Goal: Task Accomplishment & Management: Complete application form

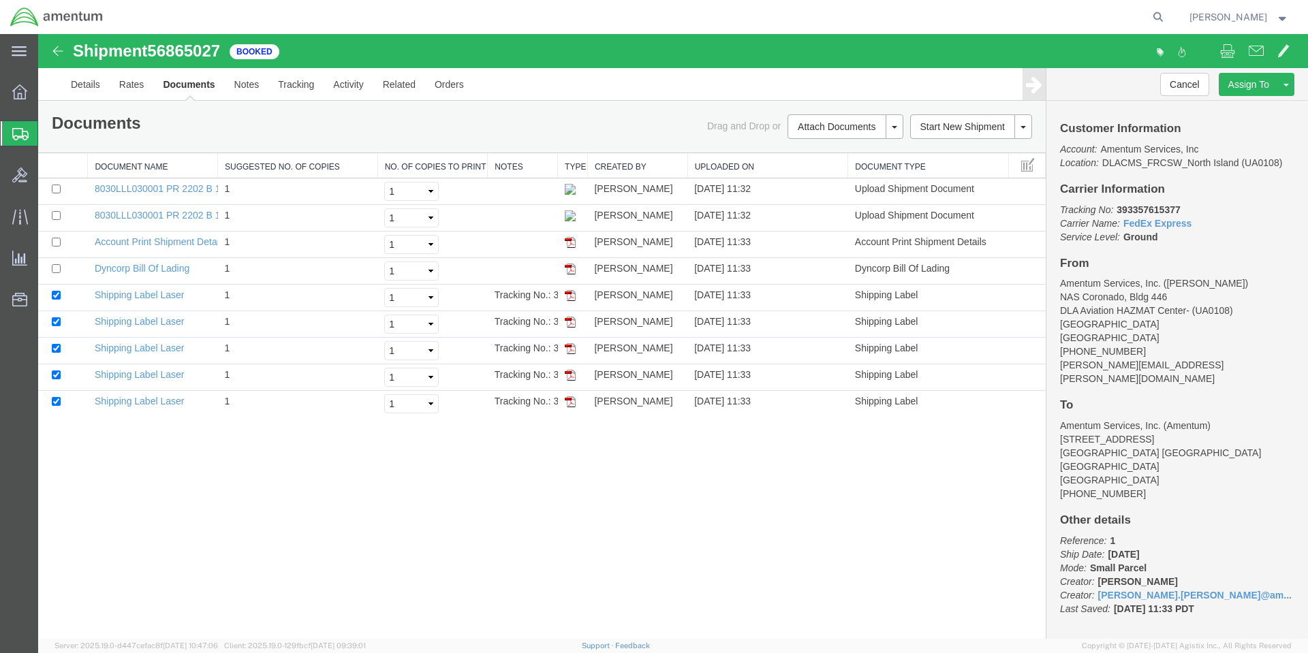
click at [0, 0] on span "Create Shipment" at bounding box center [0, 0] width 0 height 0
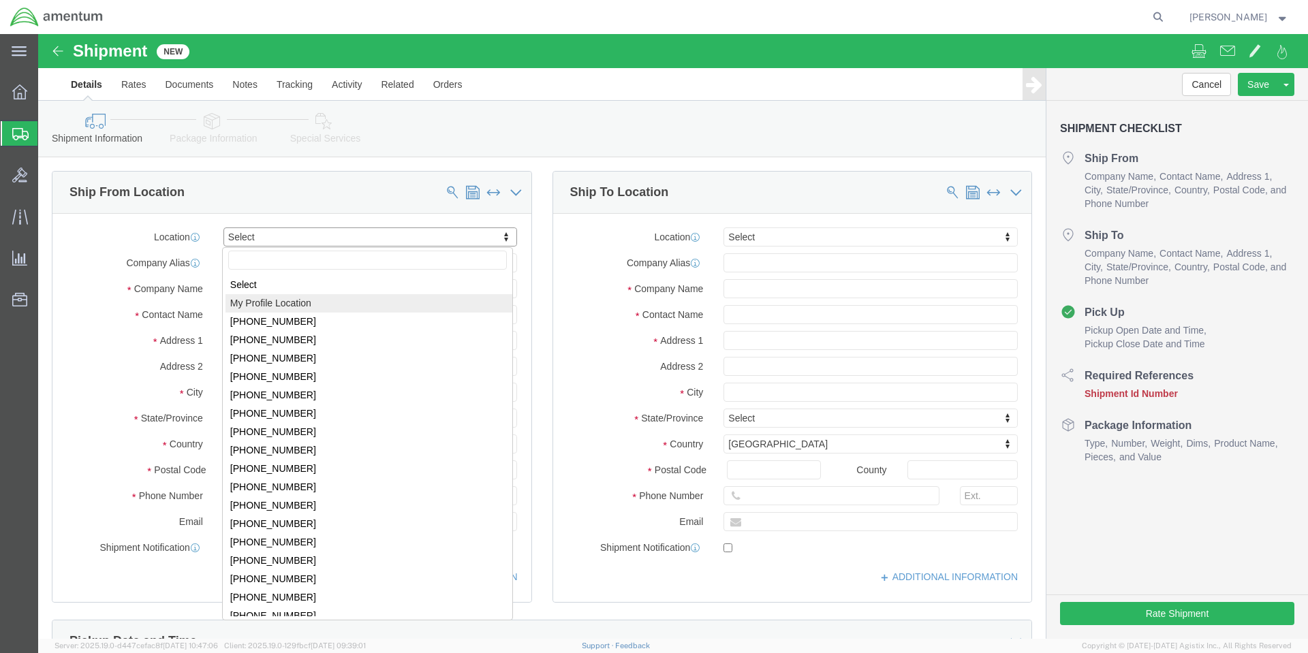
select select "MYPROFILE"
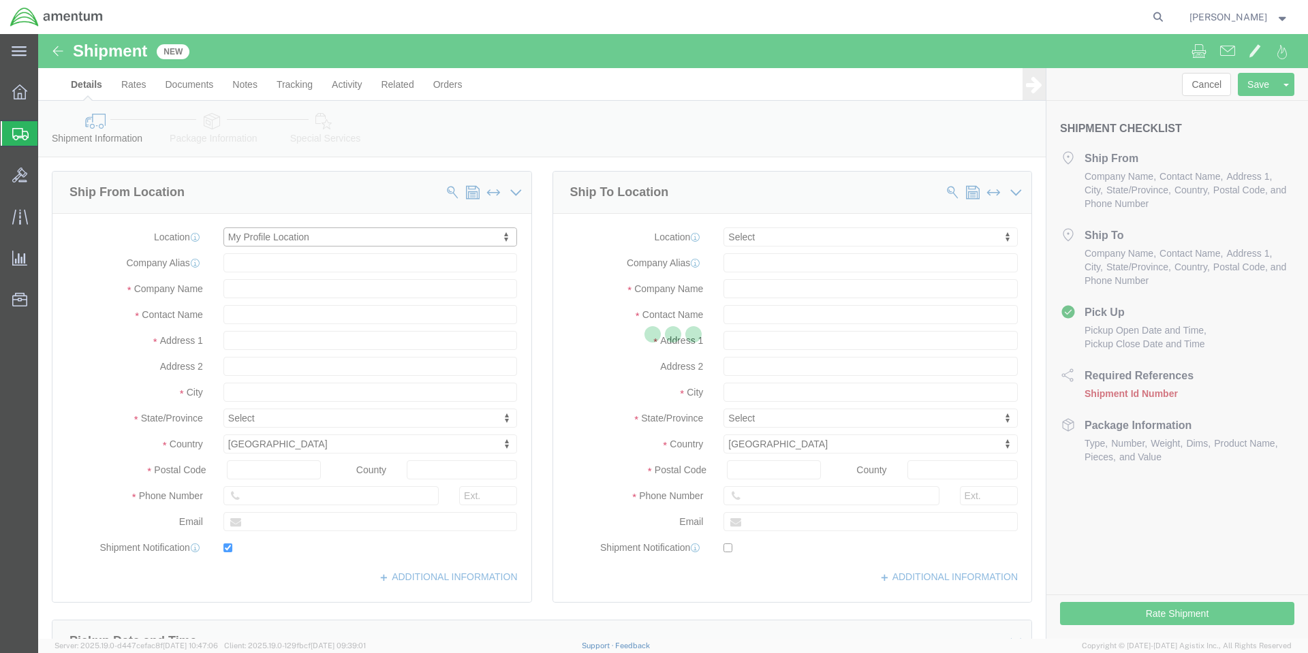
type input "NAS Coronado, Bldg 446"
type input "DLA Aviation HAZMAT Center- (UA0108)"
type input "92135"
type input "[PHONE_NUMBER]"
type input "[PERSON_NAME][EMAIL_ADDRESS][PERSON_NAME][DOMAIN_NAME]"
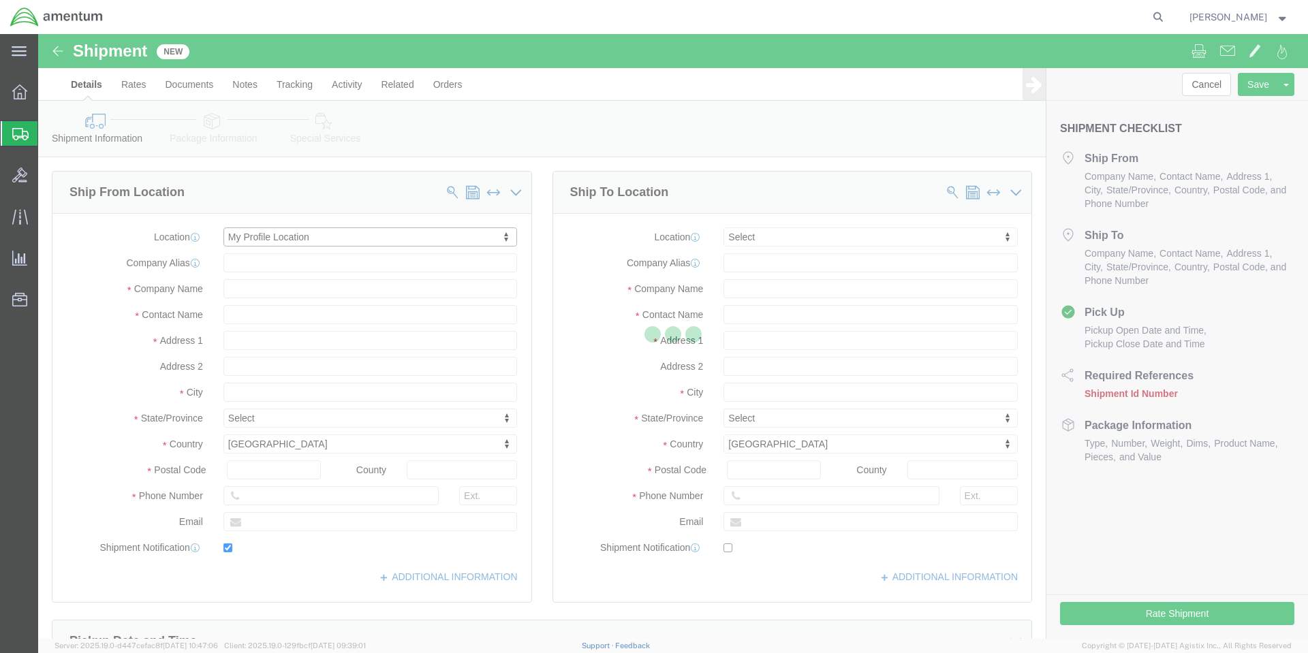
checkbox input "true"
type input "Amentum Services, Inc."
type input "[PERSON_NAME]"
type input "[GEOGRAPHIC_DATA]"
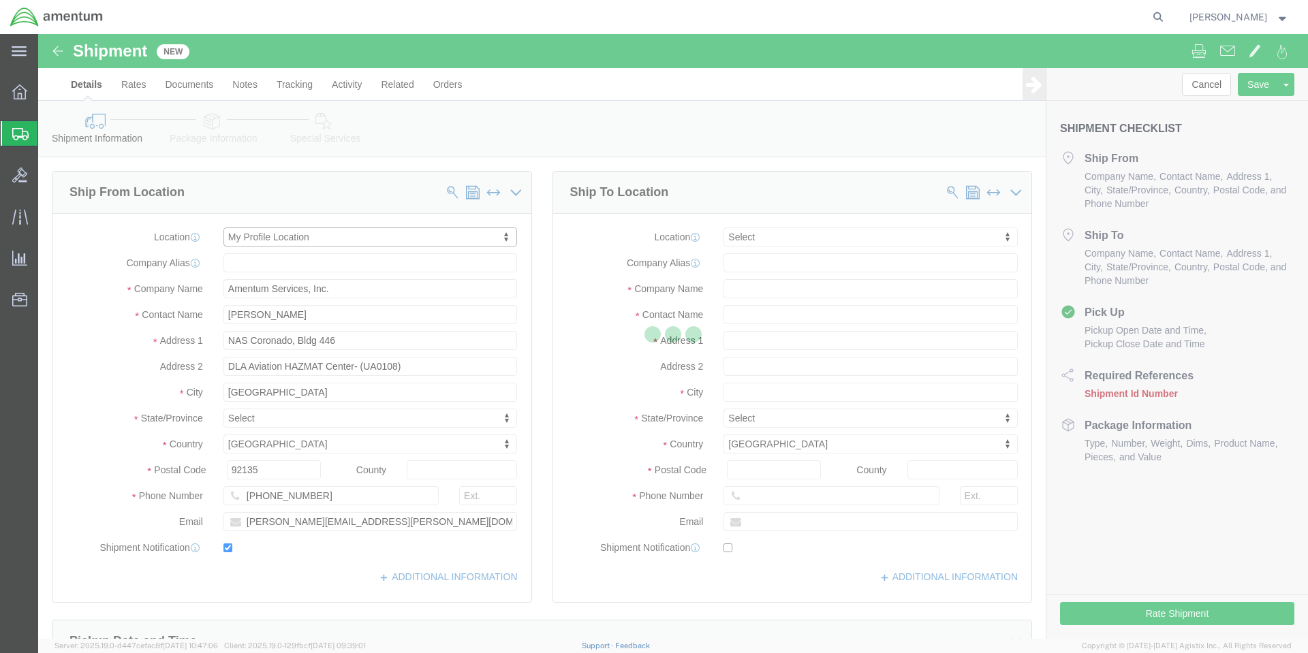
select select "CA"
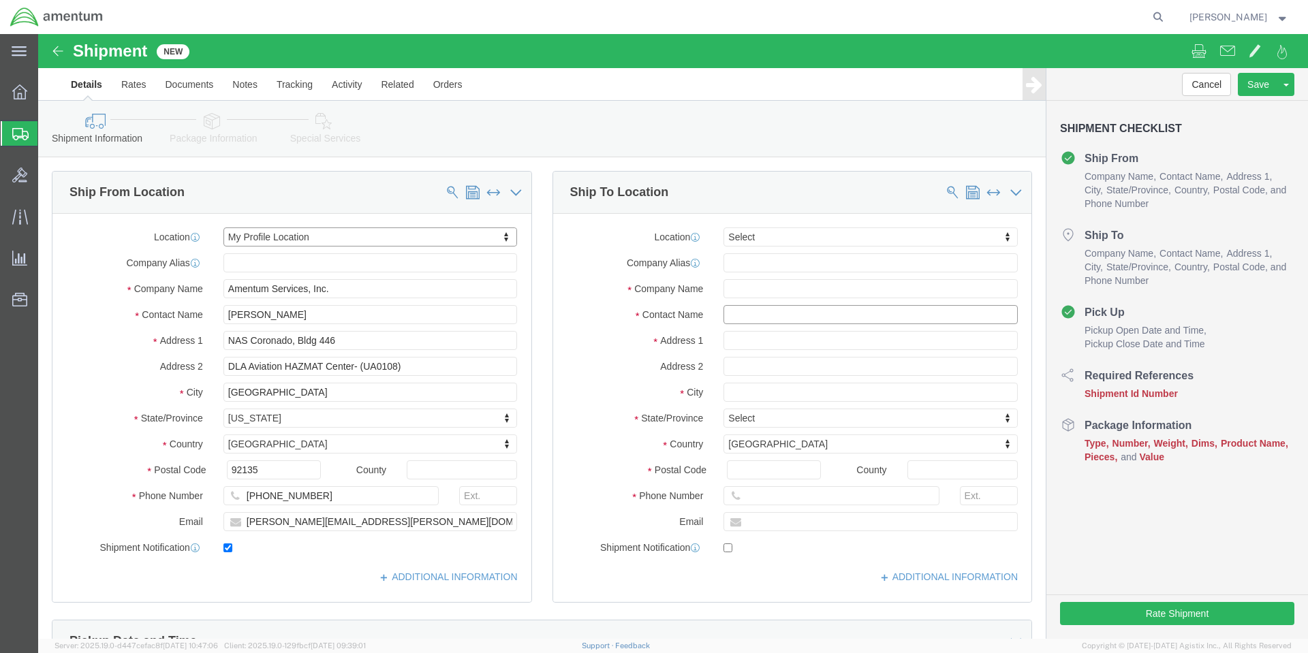
click input "text"
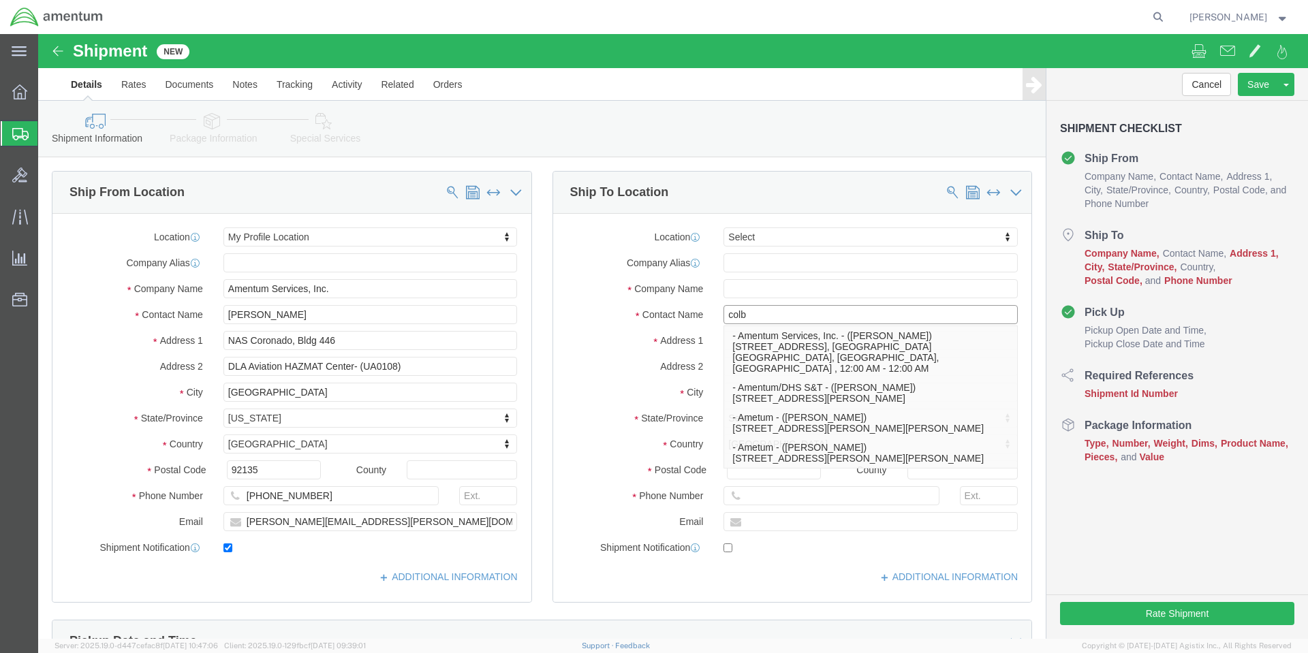
type input "colby"
click p "- Amentum Services, Inc. - ([PERSON_NAME]) [STREET_ADDRESS], [GEOGRAPHIC_DATA] …"
type input "[STREET_ADDRESS]"
type input "[GEOGRAPHIC_DATA] [GEOGRAPHIC_DATA]"
type input "98278"
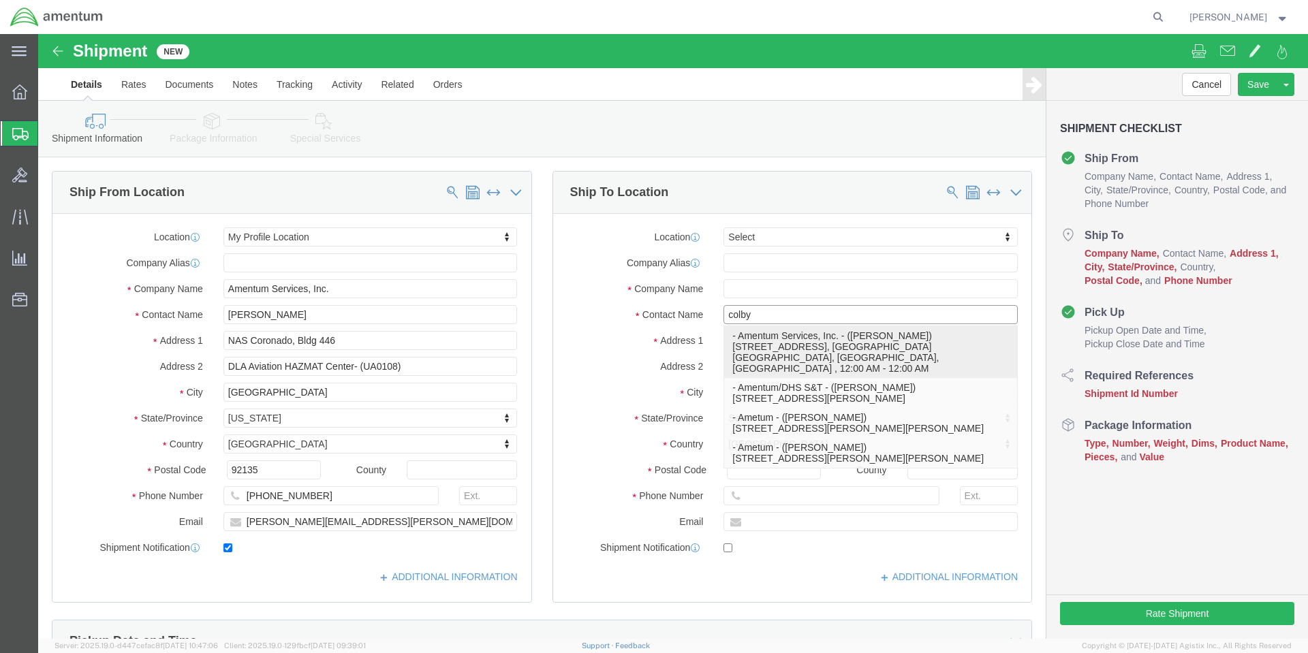
type input "[PHONE_NUMBER]"
type input "Amentum Services, Inc."
type input "[PERSON_NAME]"
type input "[GEOGRAPHIC_DATA]"
select select "WA"
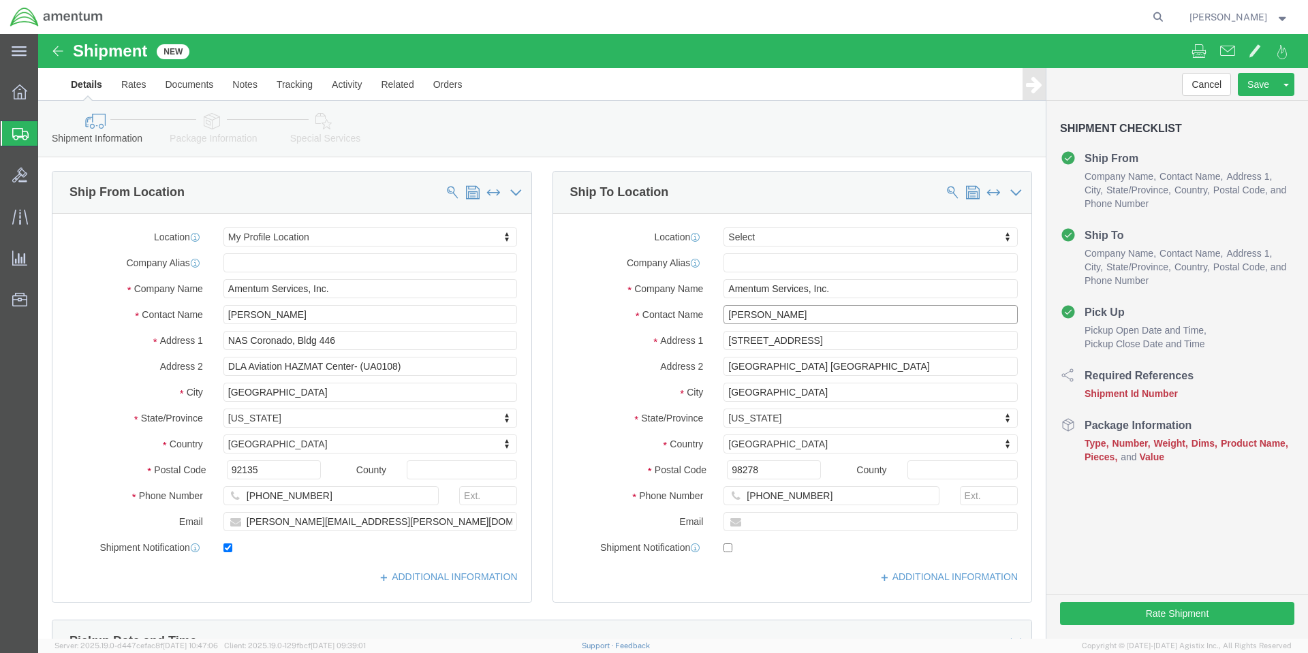
drag, startPoint x: 778, startPoint y: 277, endPoint x: 603, endPoint y: 276, distance: 175.0
click div "Contact Name [PERSON_NAME]"
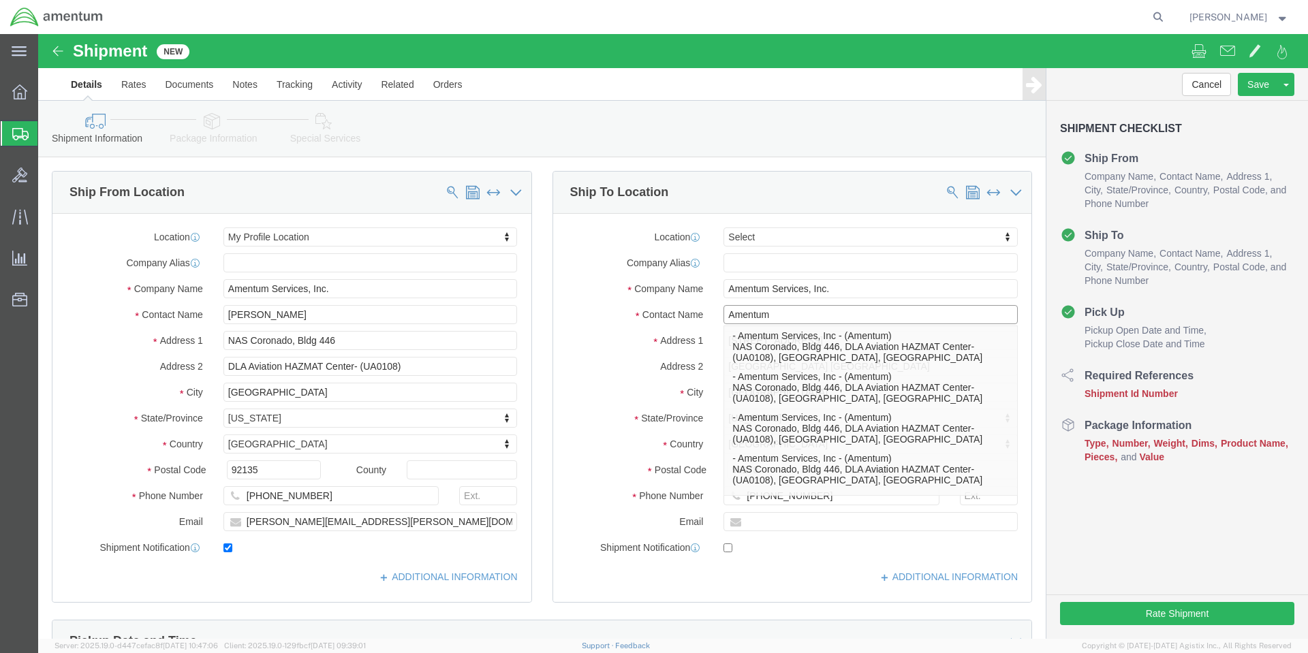
type input "Amentum"
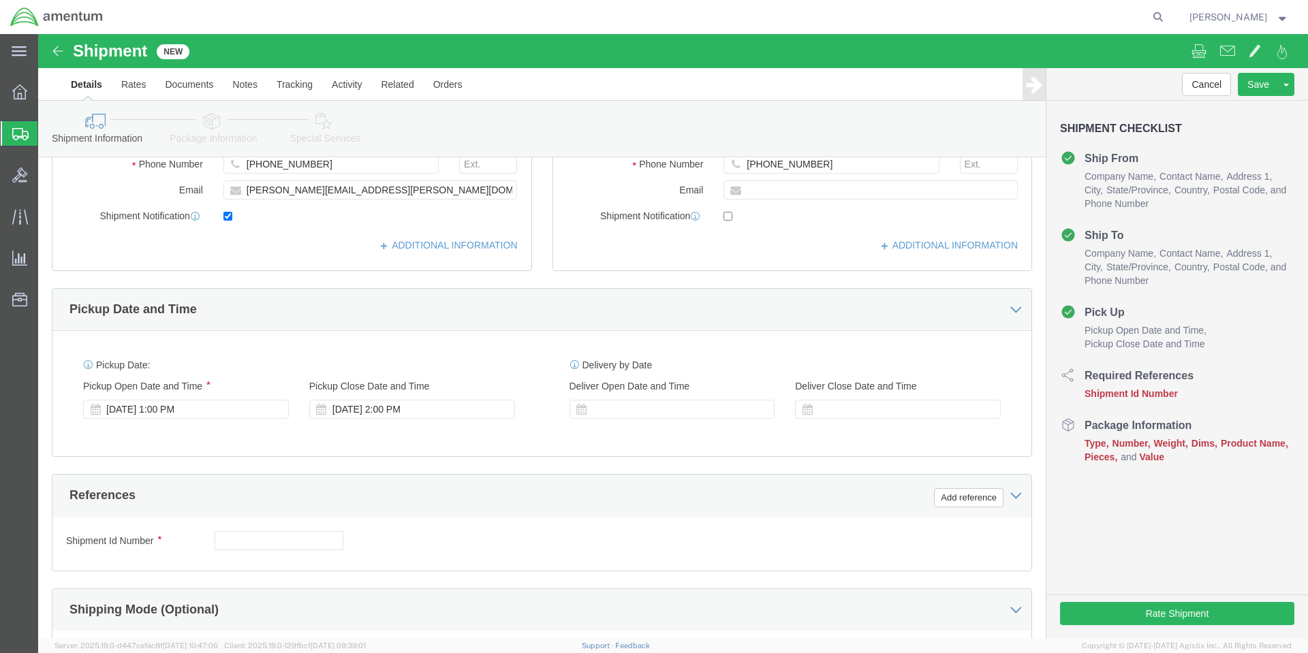
scroll to position [409, 0]
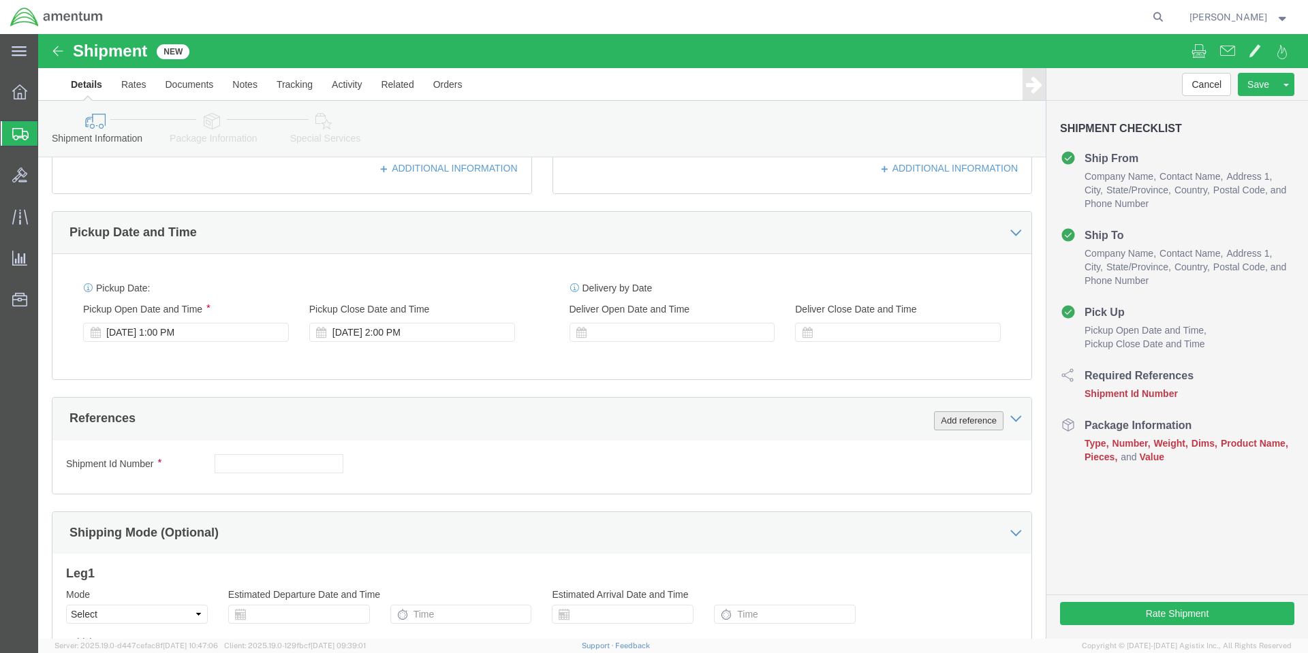
click button "Add reference"
click input "text"
type input "1"
select select "PURCHORD"
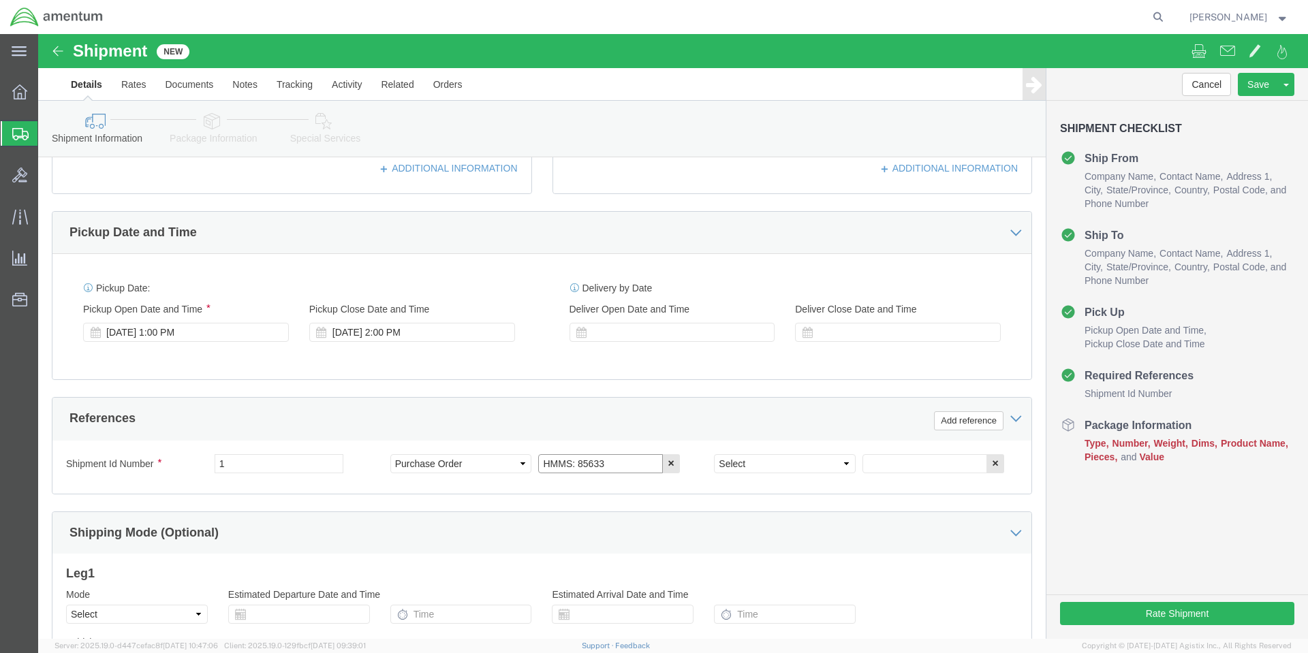
type input "HMMS: 85633"
select select "CUSTREF"
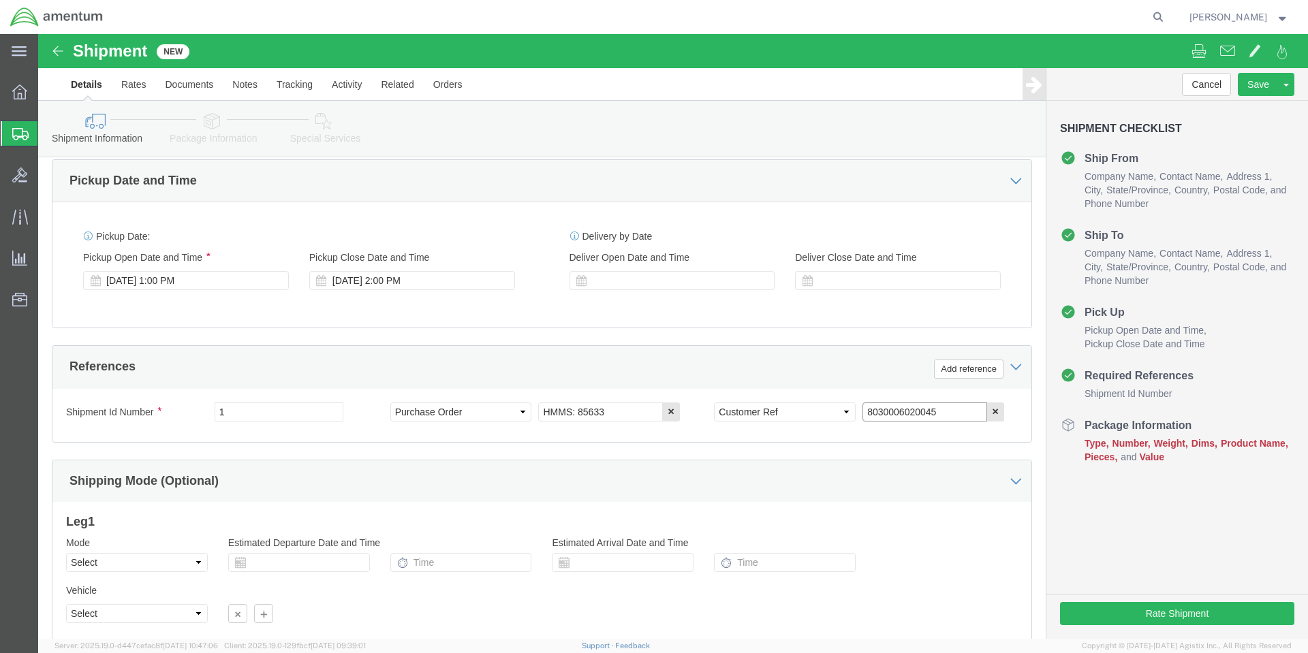
scroll to position [565, 0]
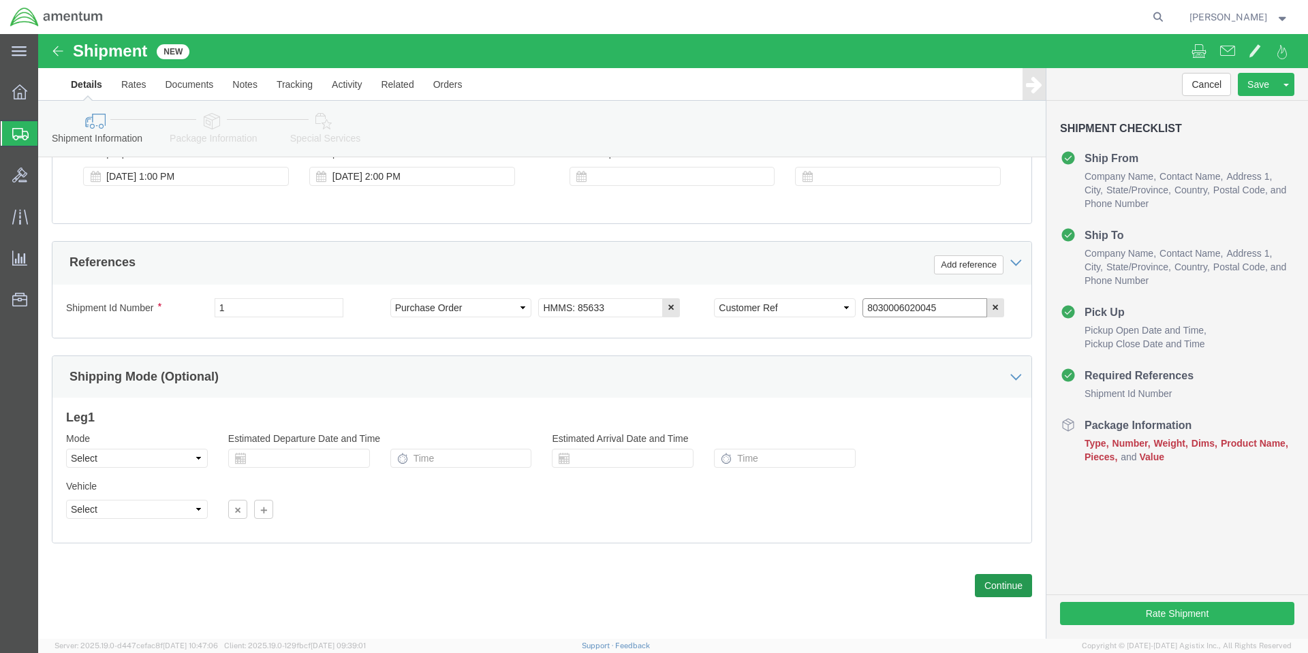
type input "8030006020045"
click button "Continue"
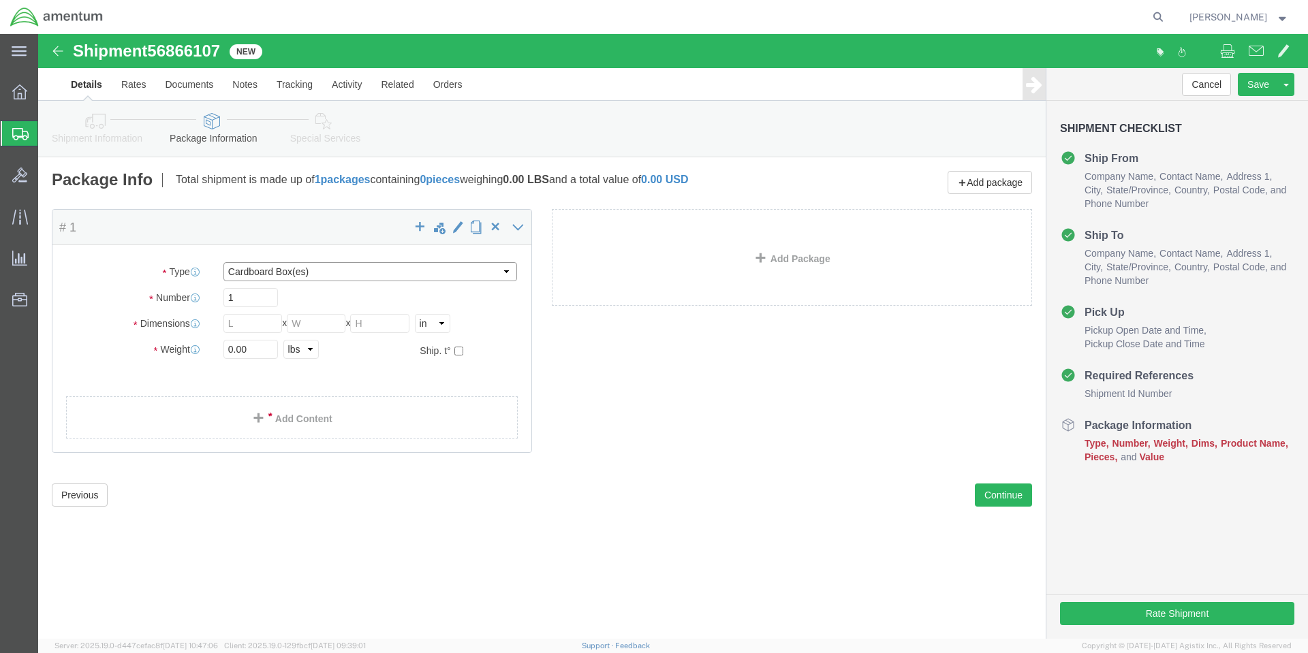
click select "Select BCK Boxes Bale(s) Basket(s) Bolt(s) Bottle(s) Buckets Bulk Bundle(s) Can…"
select select "VNPK"
click select "Select BCK Boxes Bale(s) Basket(s) Bolt(s) Bottle(s) Buckets Bulk Bundle(s) Can…"
click input "text"
type input "16"
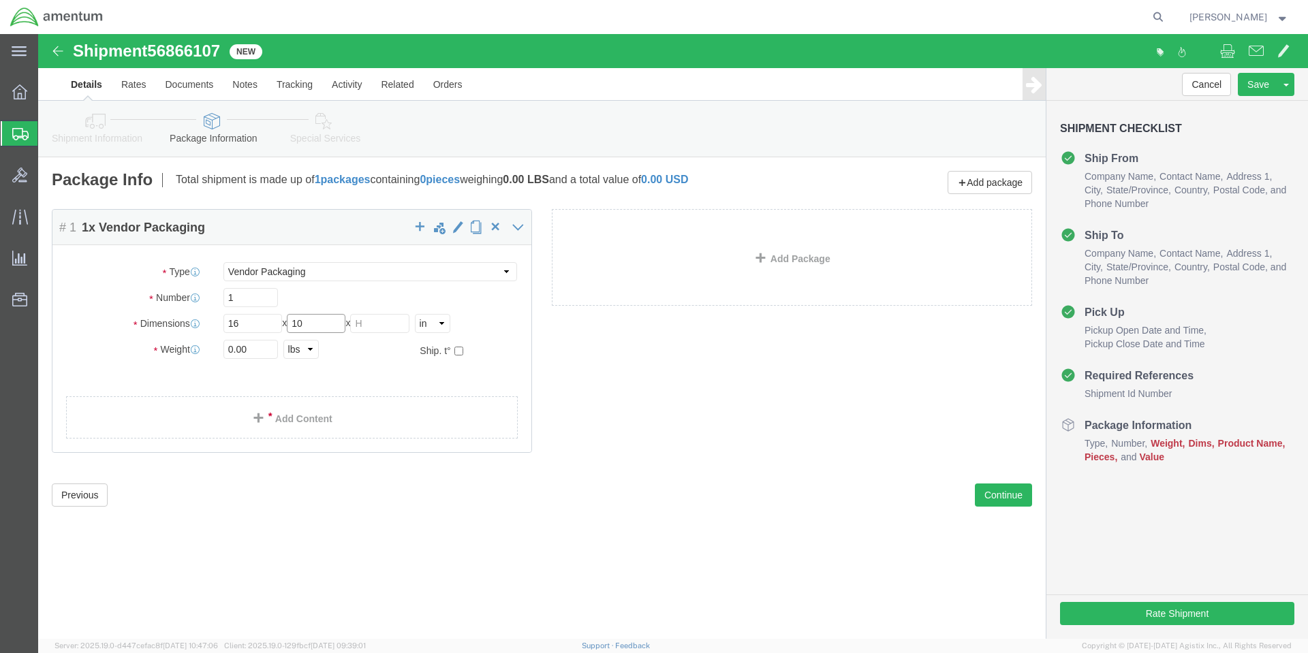
type input "10"
type input "14"
click link "Add Content"
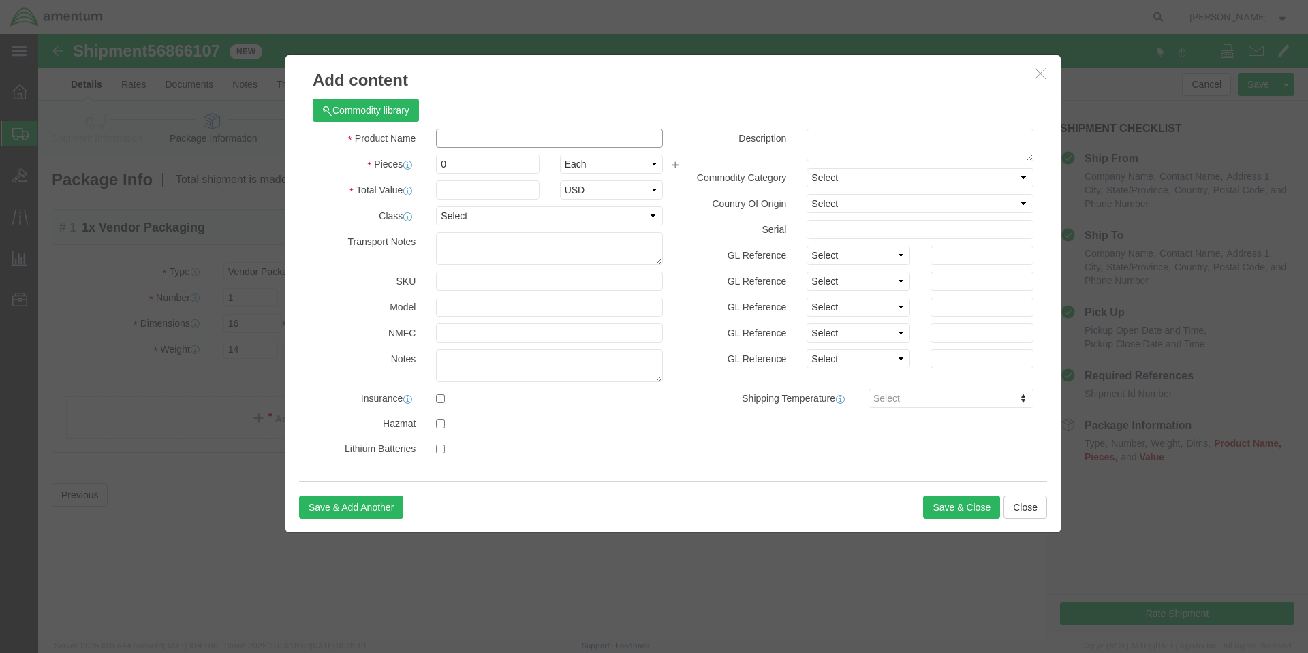
click input "text"
paste input "1750B1/2AM654SK"
type input "1750B1/2AM654SK"
click textarea
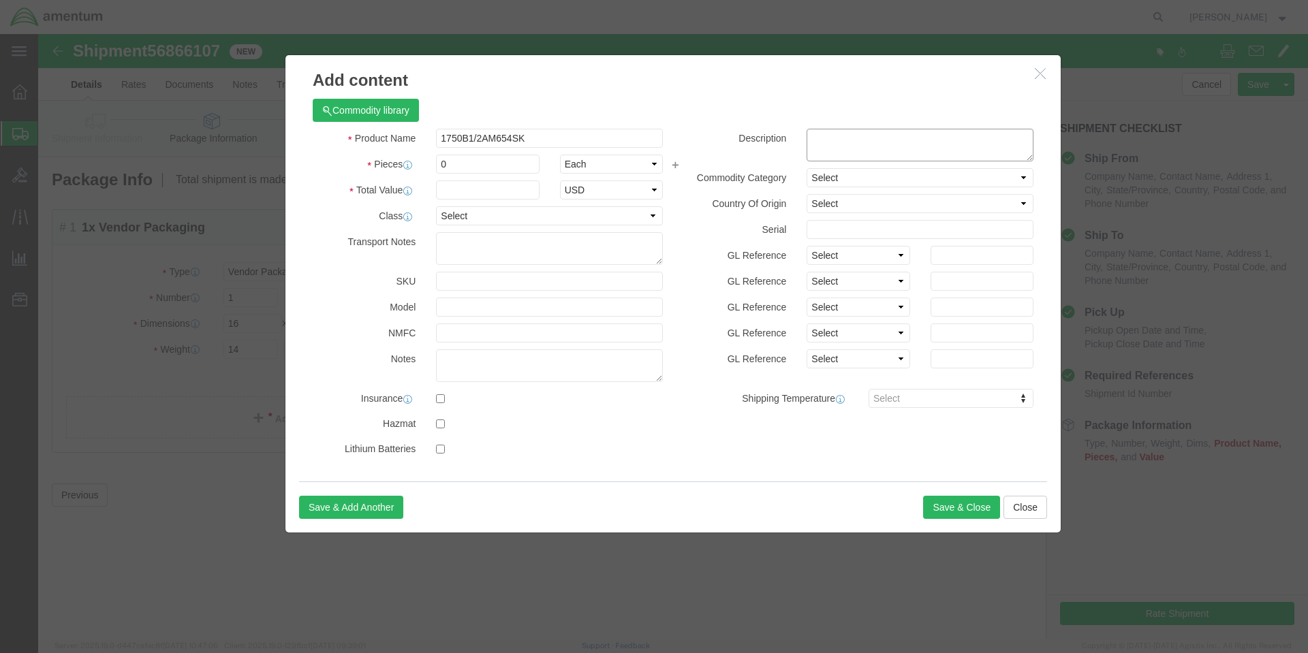
click textarea
paste textarea "SEALING COMPOUND, PR-1750 B-1/2 6OZ SEMKIT"
type textarea "SEALING COMPOUND, PR-1750 B-1/2 6OZ SEMKIT"
click input "0"
type input "24"
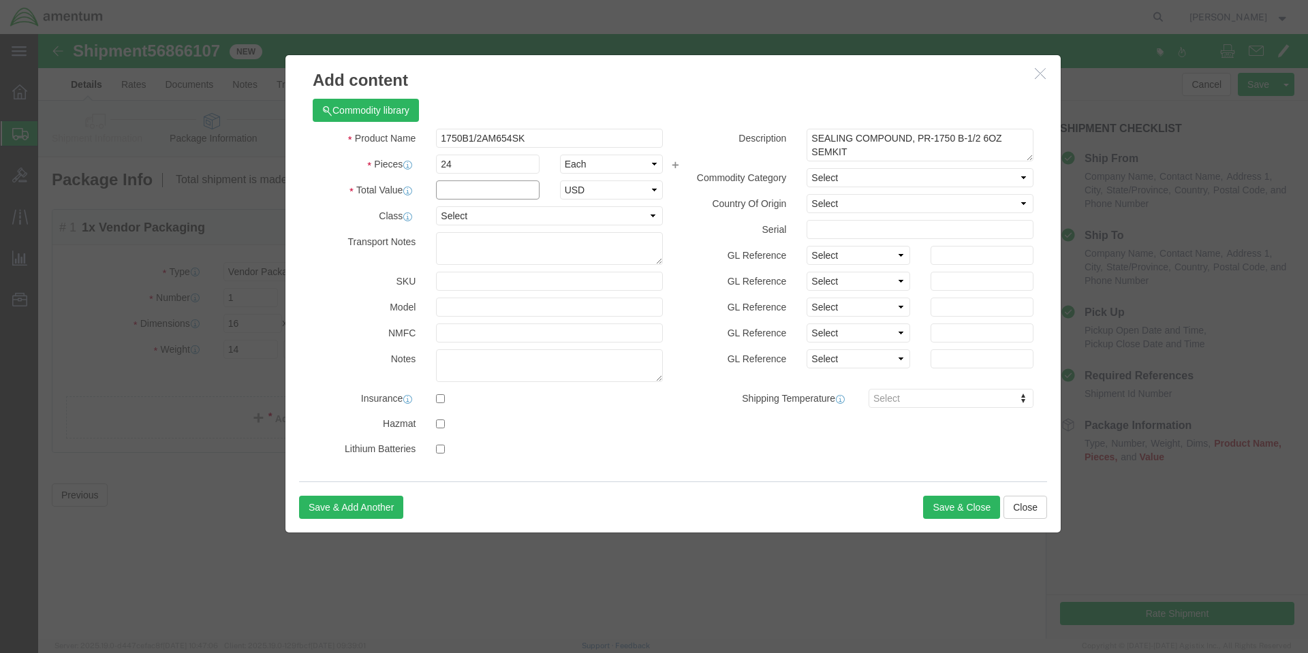
click input "text"
type input "1200"
select select "USD"
click button "Save & Close"
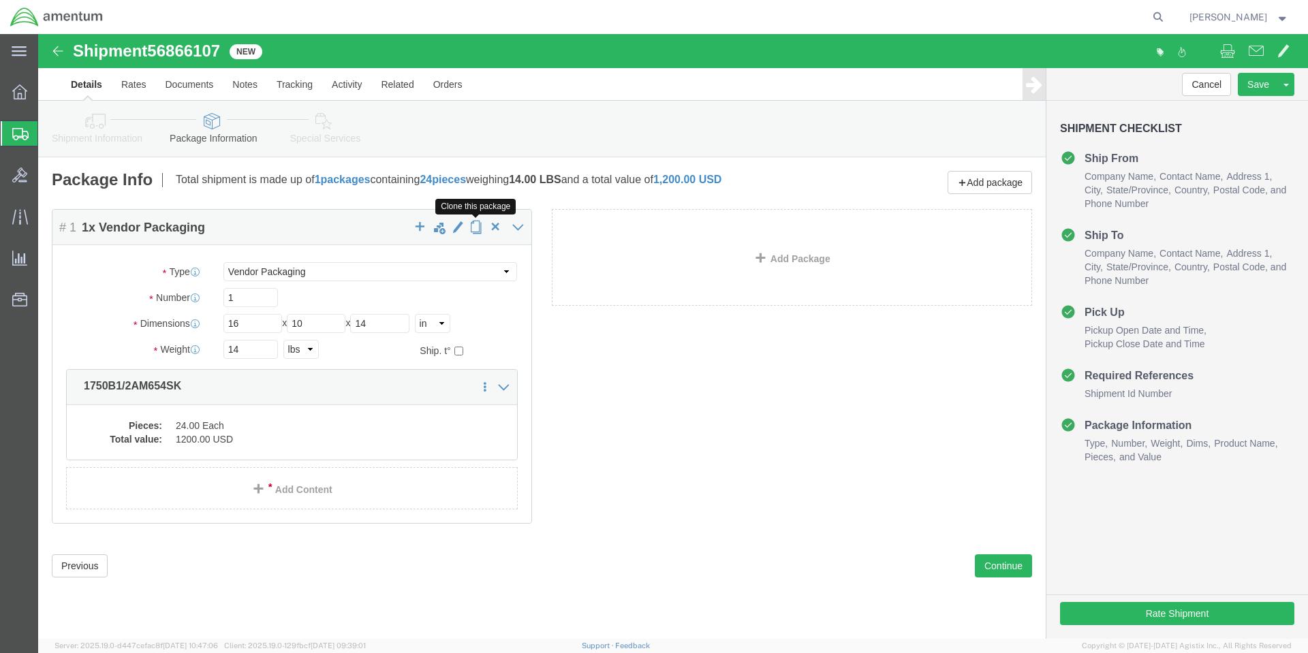
click span "button"
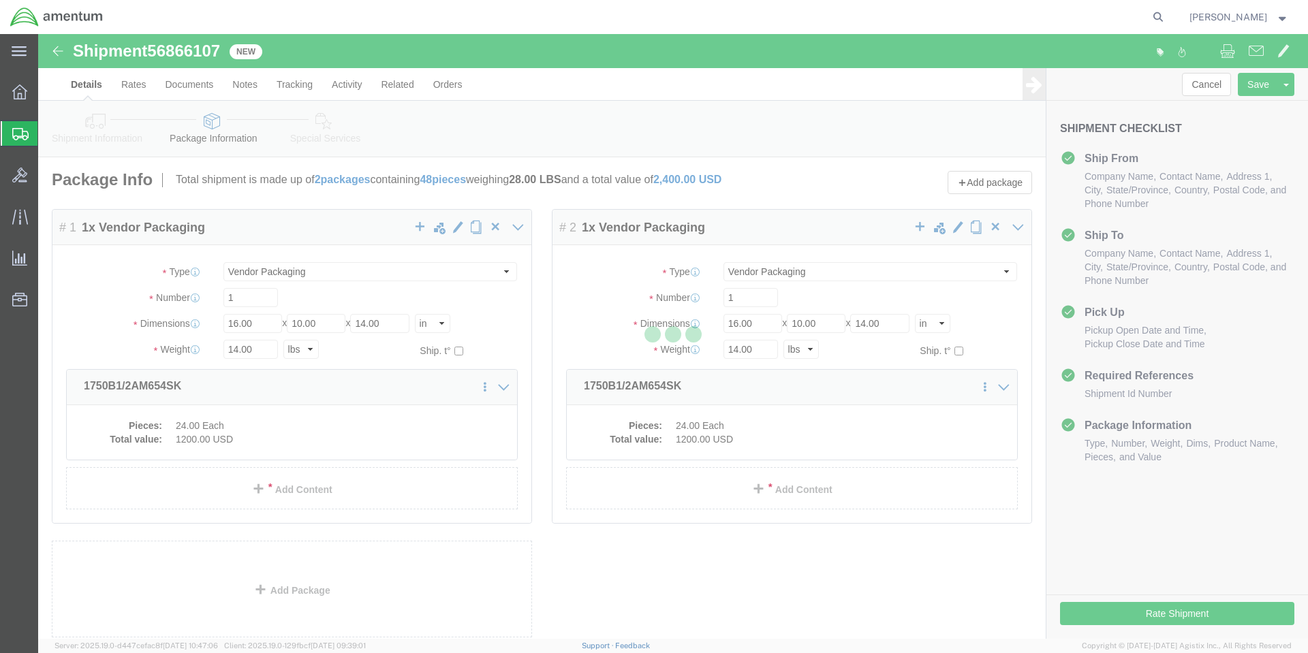
select select "VNPK"
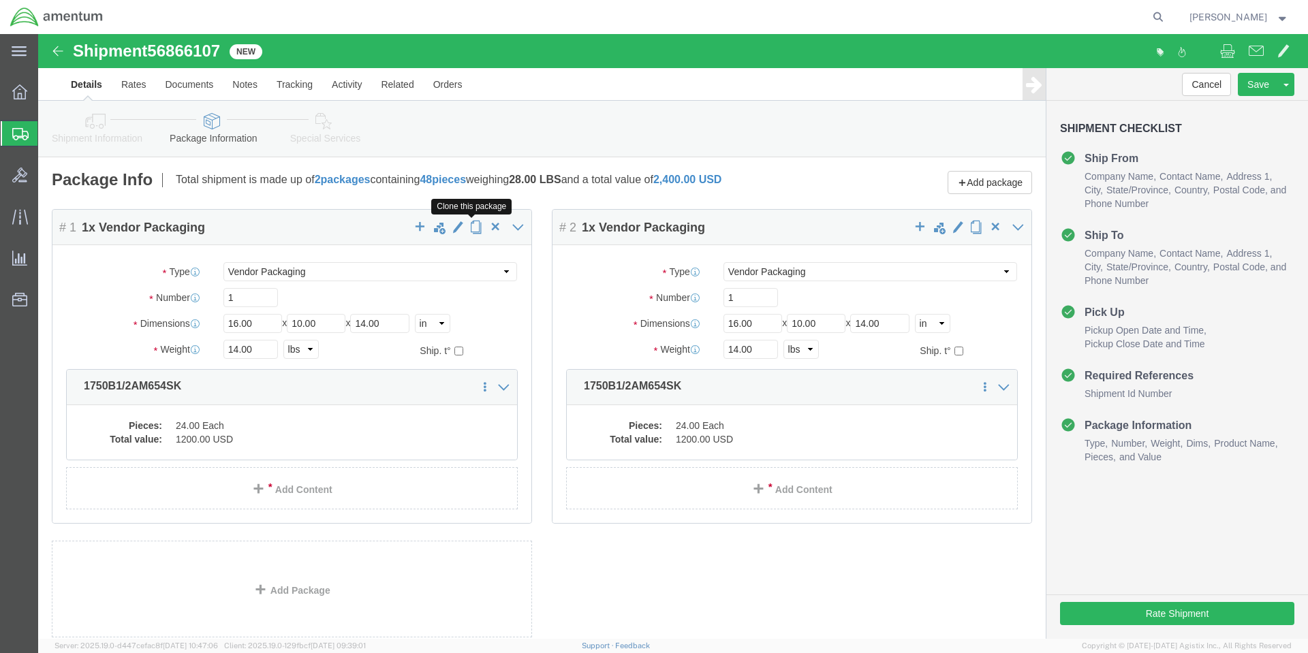
click span "button"
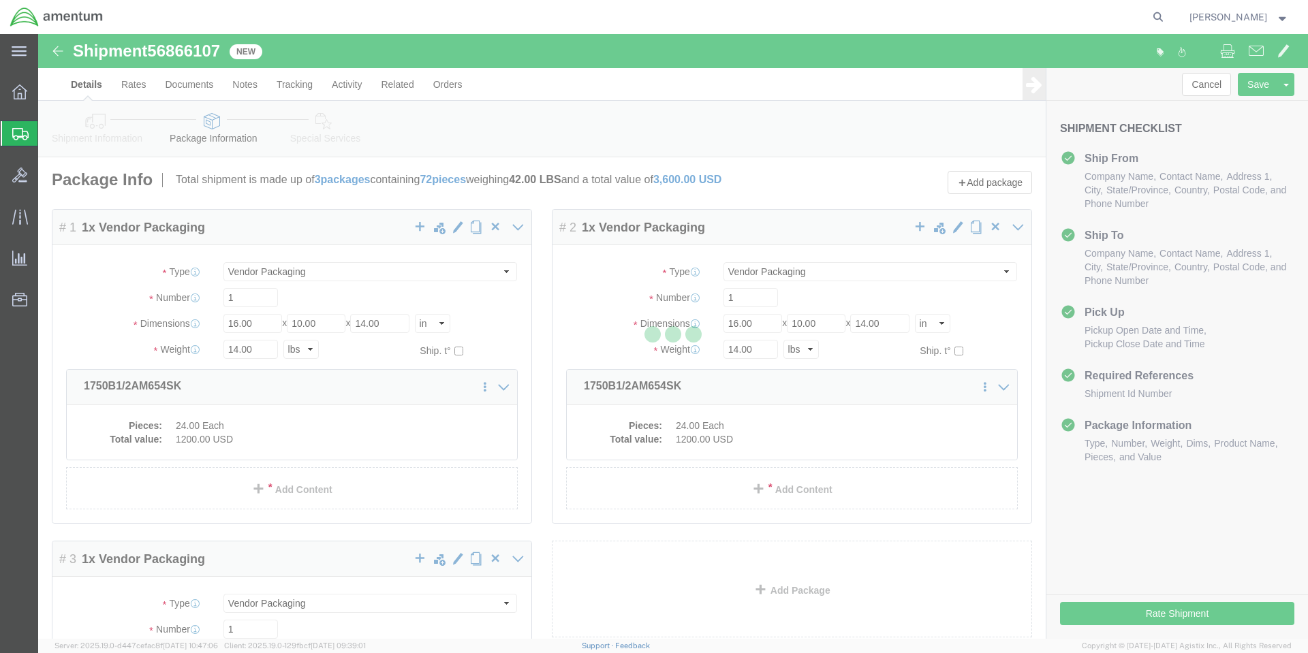
select select "VNPK"
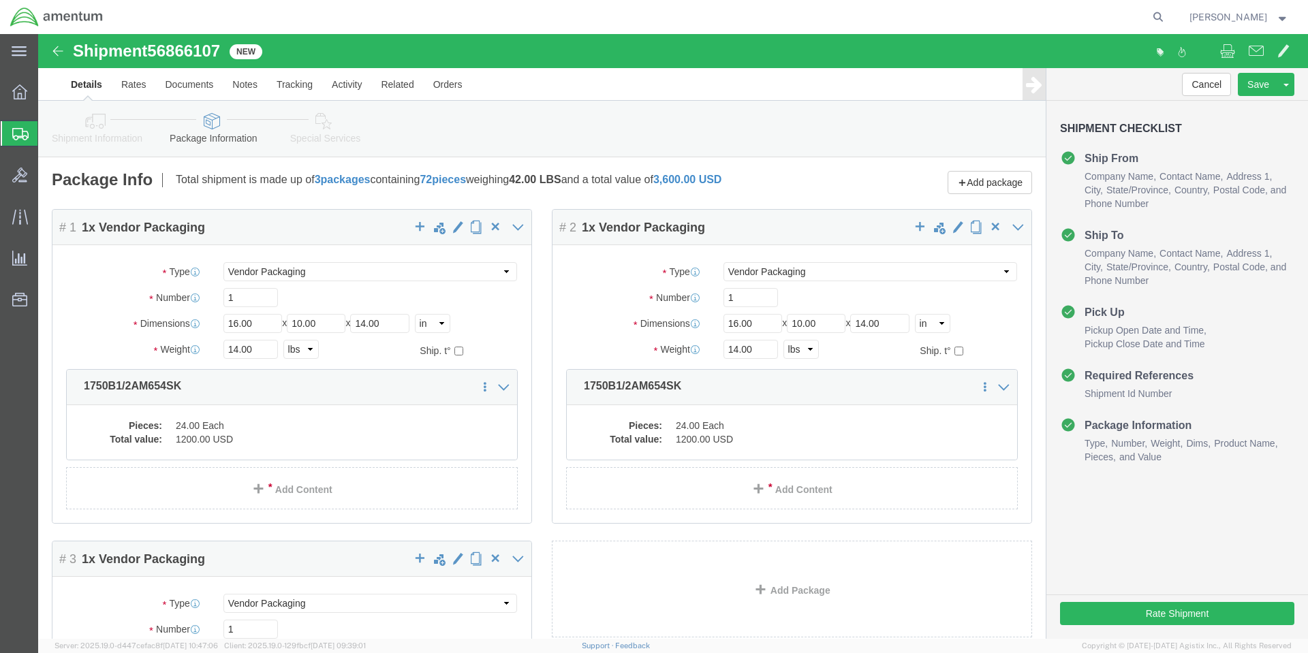
click div "# 2 1 x Vendor Packaging Package Type Select BCK Boxes Bale(s) Basket(s) Bolt(s…"
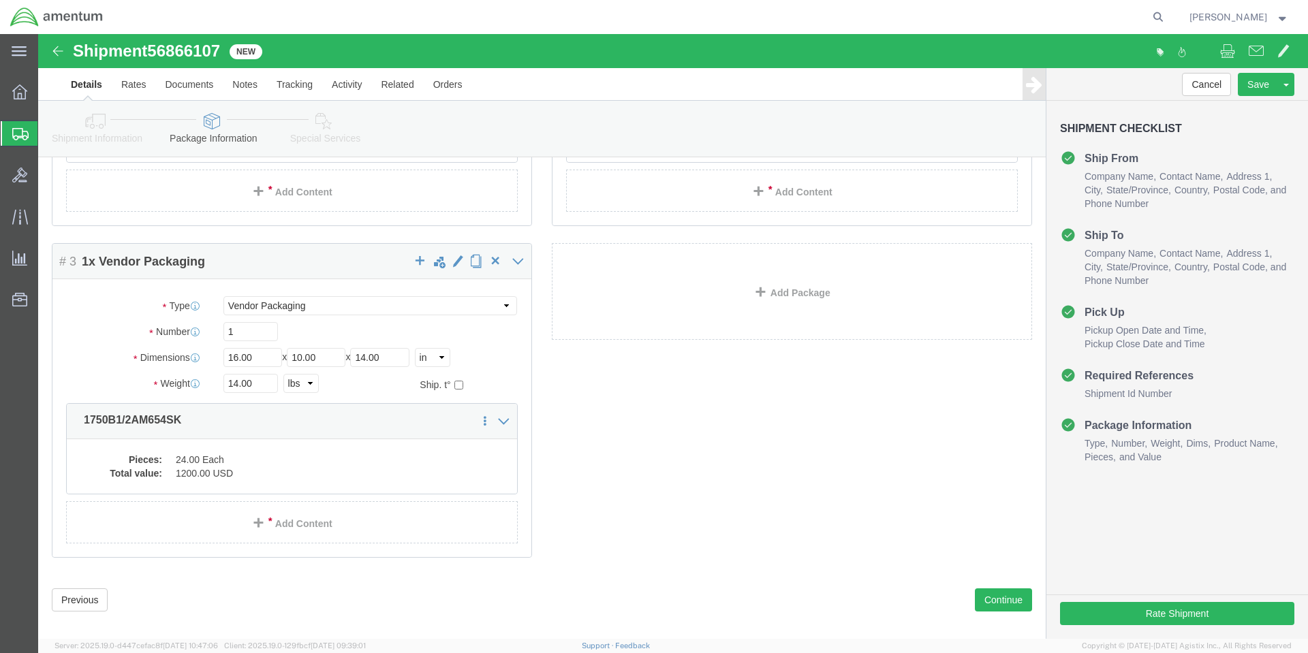
scroll to position [312, 0]
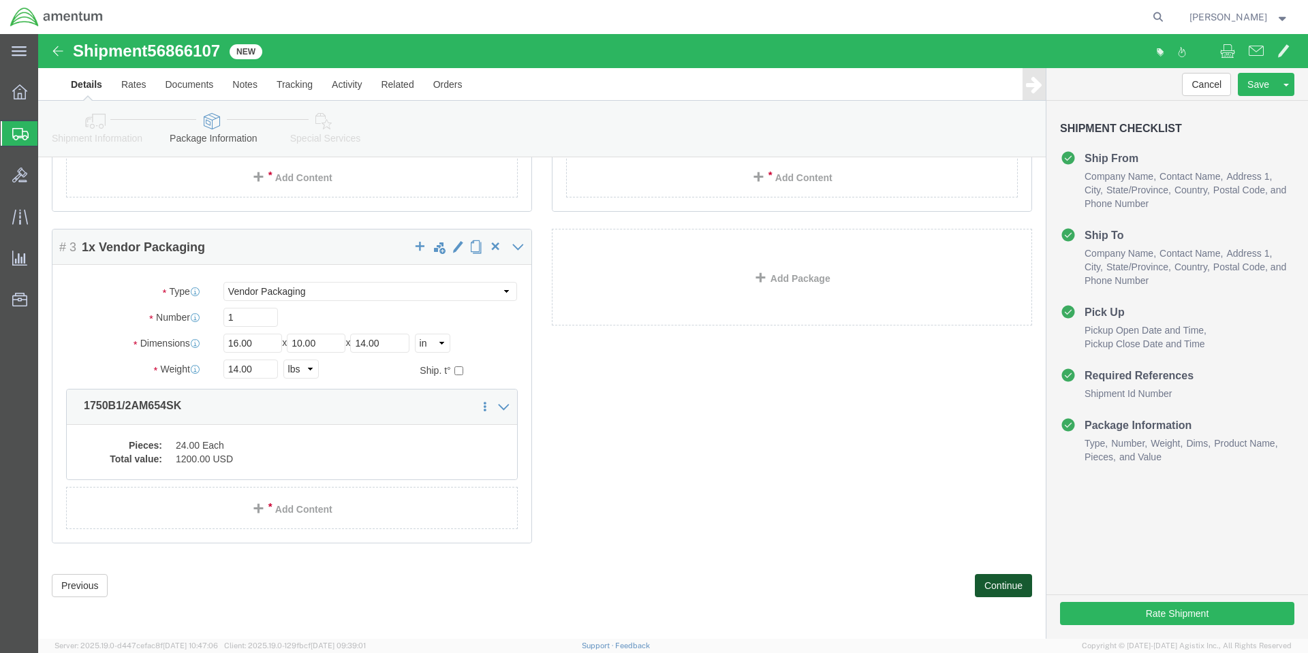
click button "Continue"
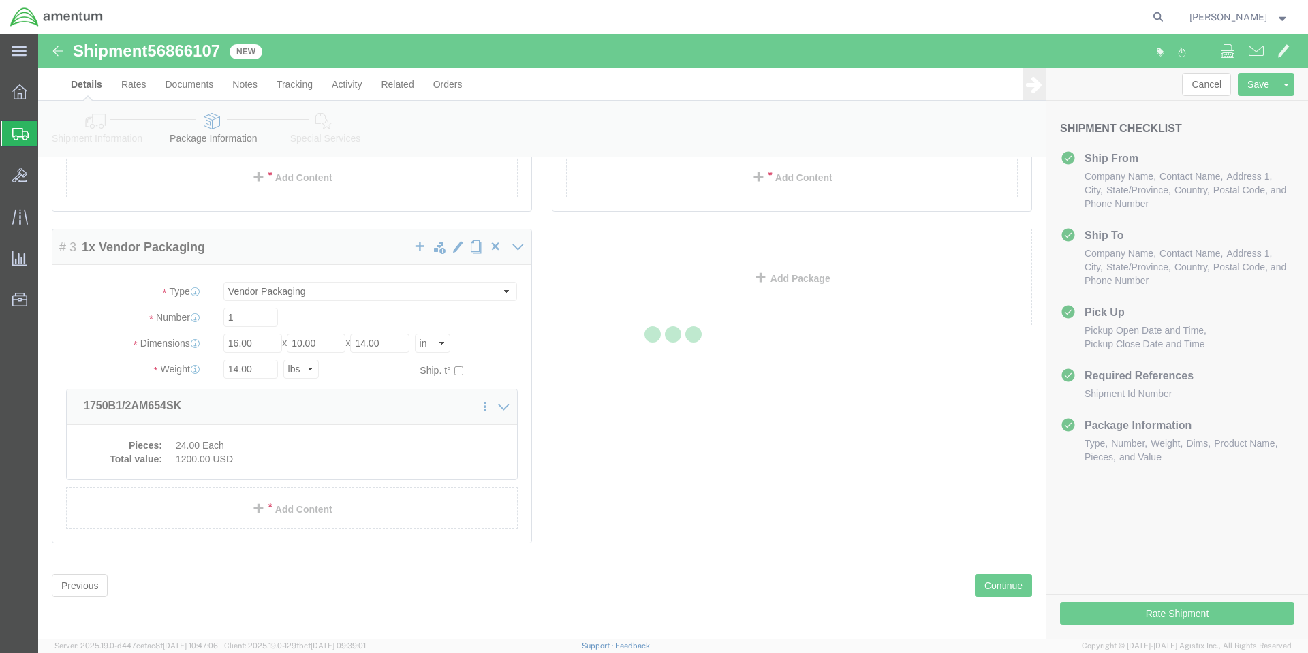
select select
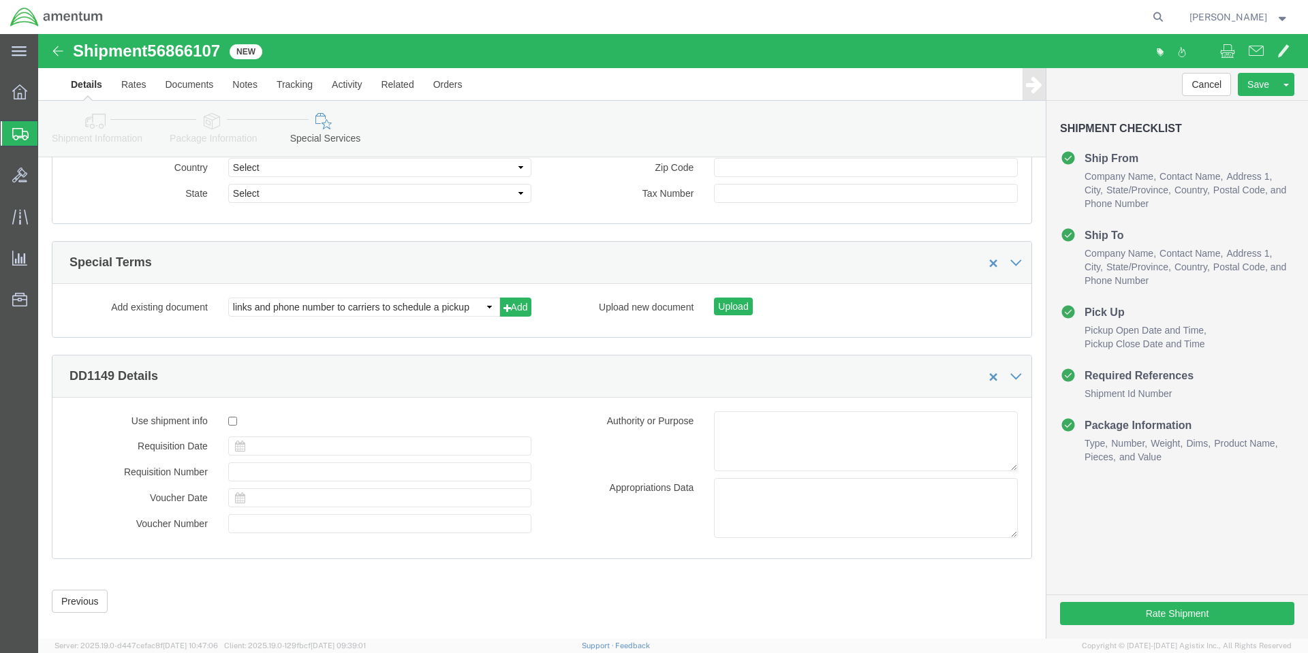
scroll to position [1309, 0]
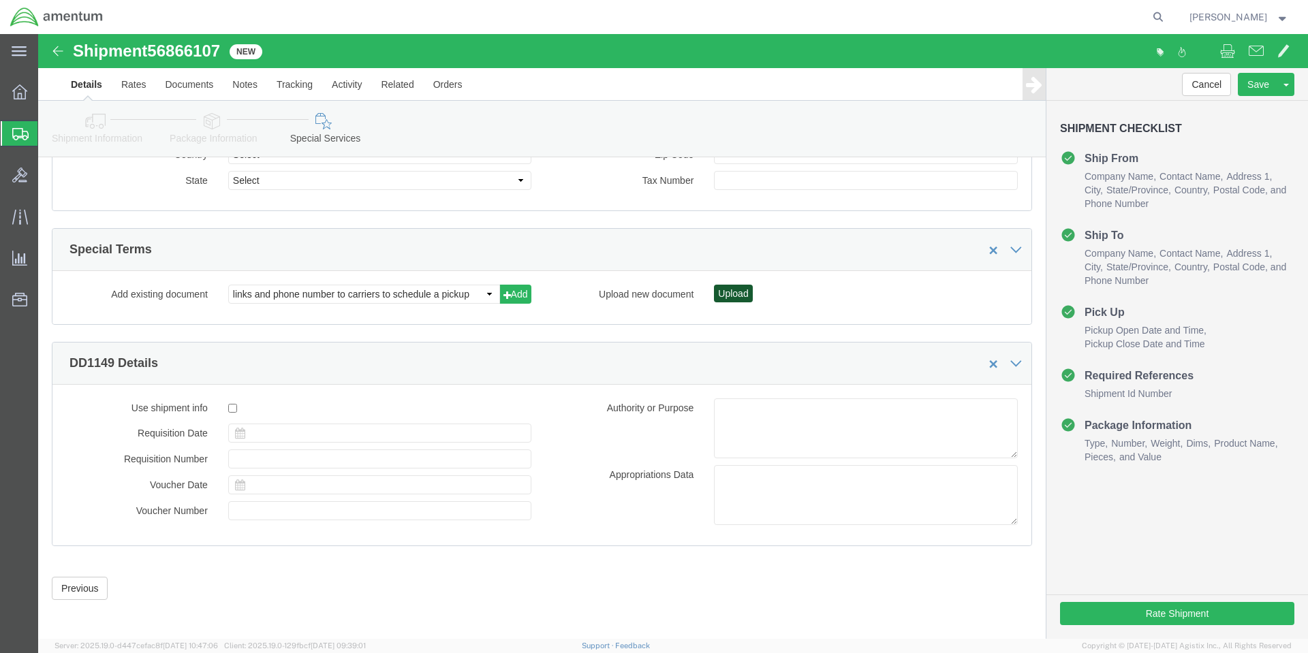
click button "Upload"
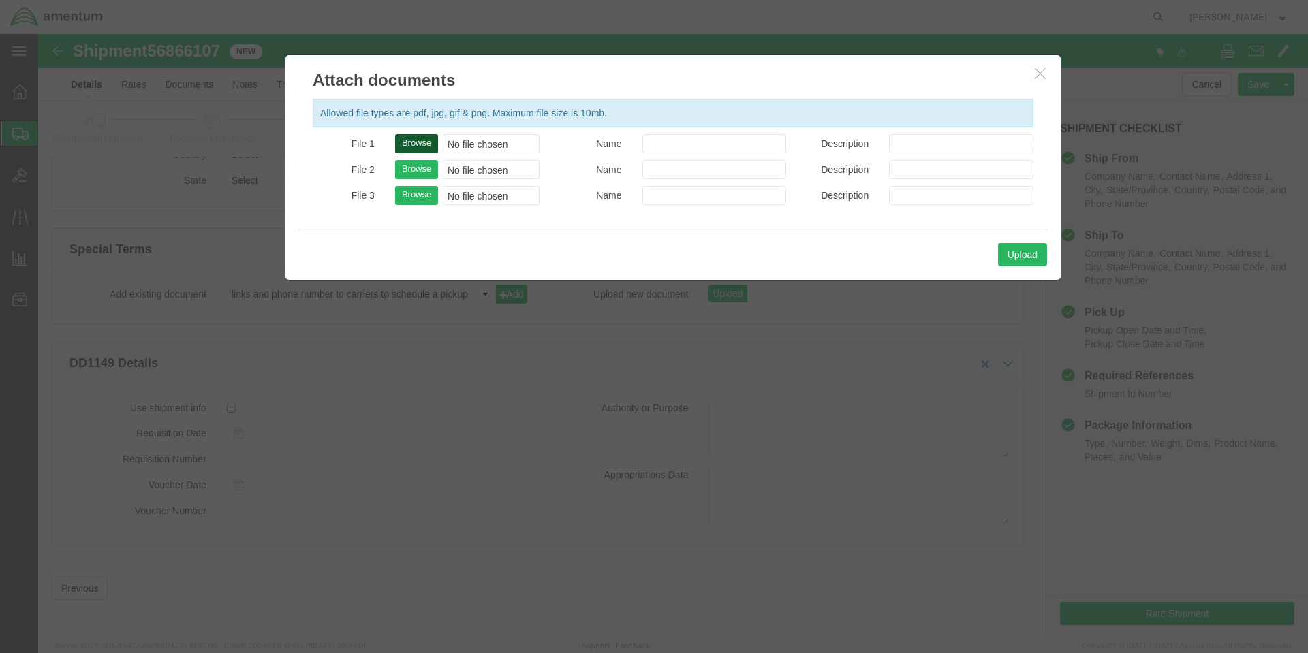
click button "Browse"
type input "C:\fakepath\8030006020045_SDS PPG.pdf"
click button "Upload"
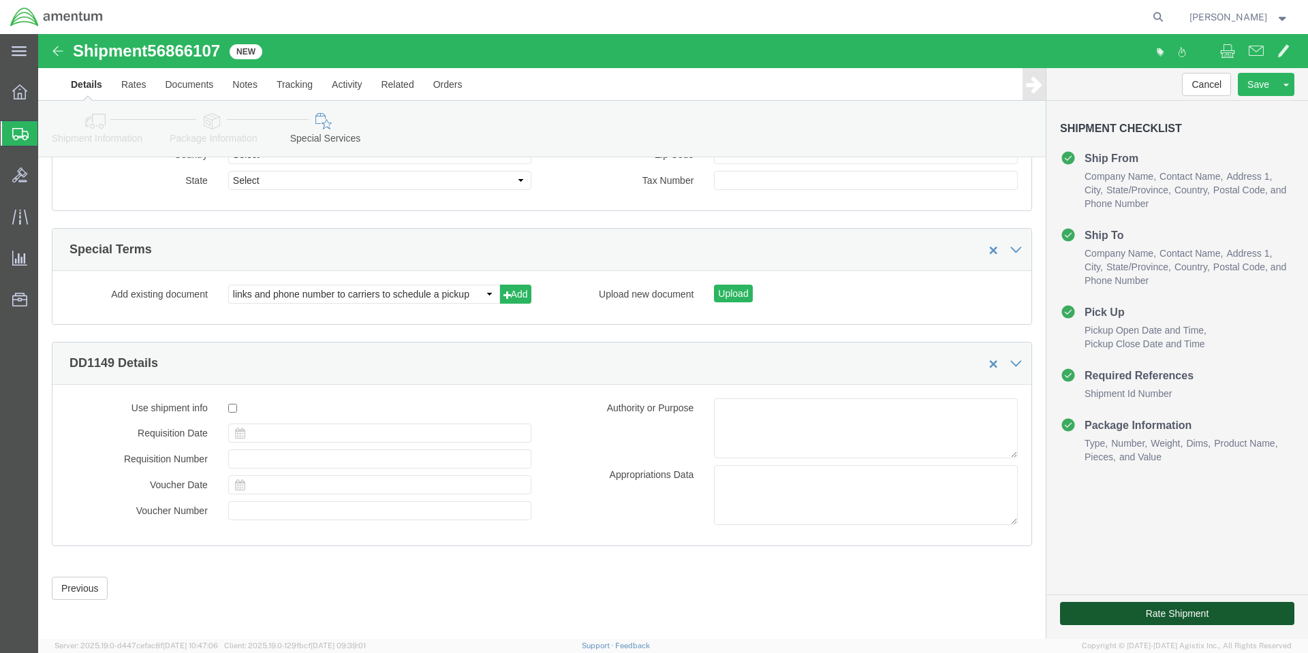
click button "Rate Shipment"
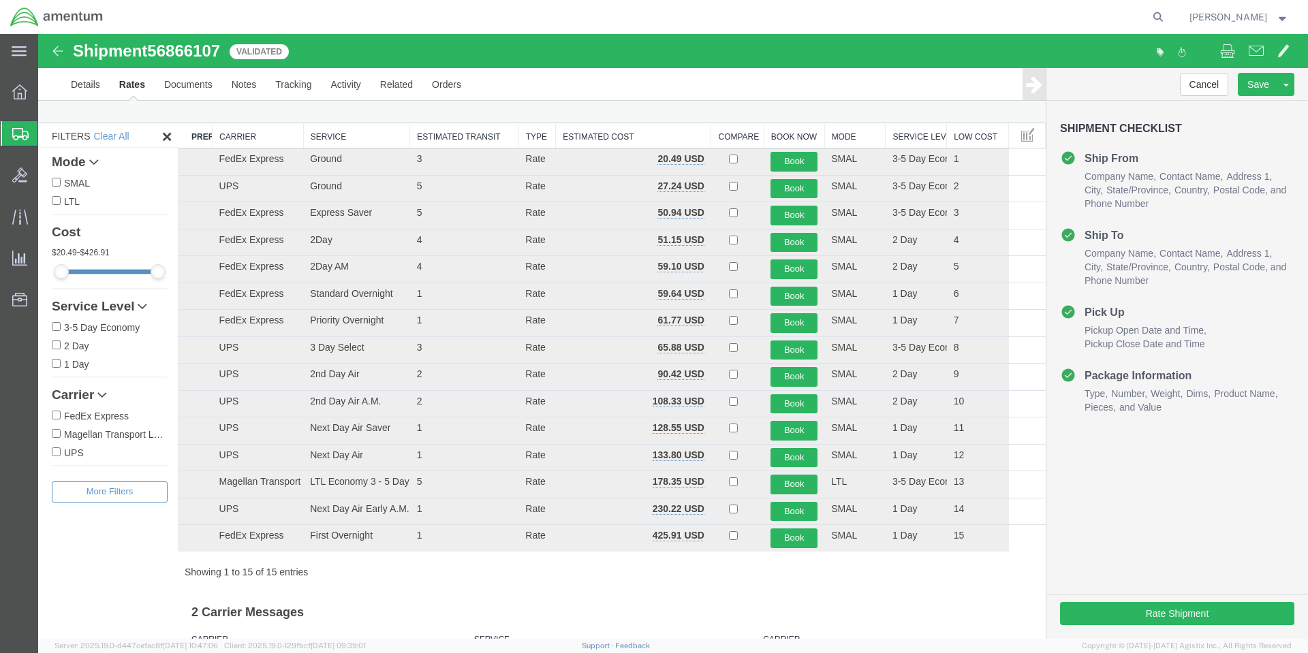
scroll to position [0, 0]
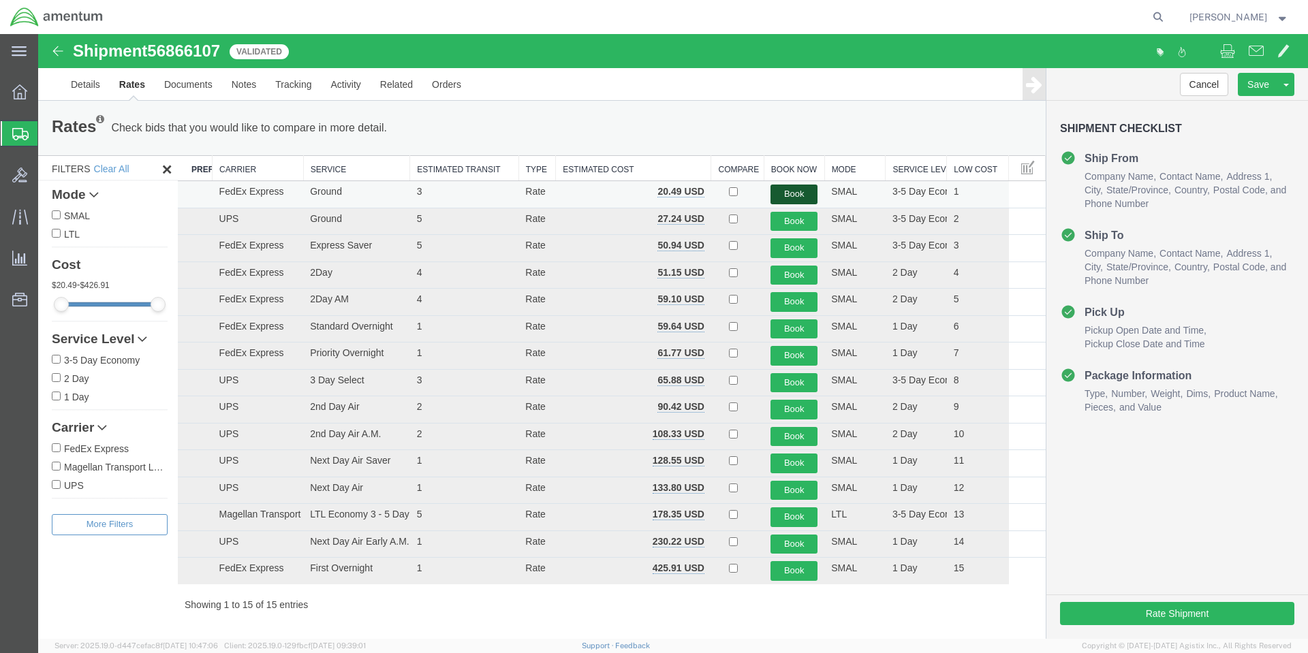
click at [787, 195] on button "Book" at bounding box center [793, 195] width 47 height 20
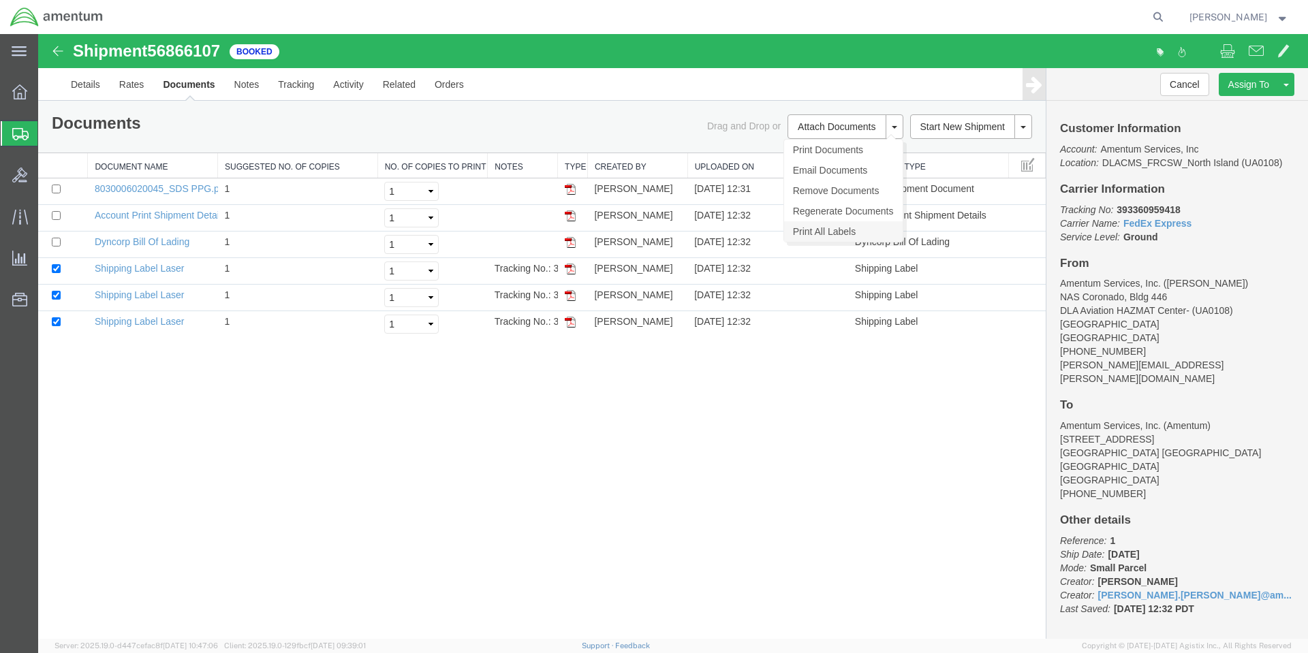
click at [823, 227] on link "Print All Labels" at bounding box center [843, 231] width 119 height 20
